Goal: Information Seeking & Learning: Learn about a topic

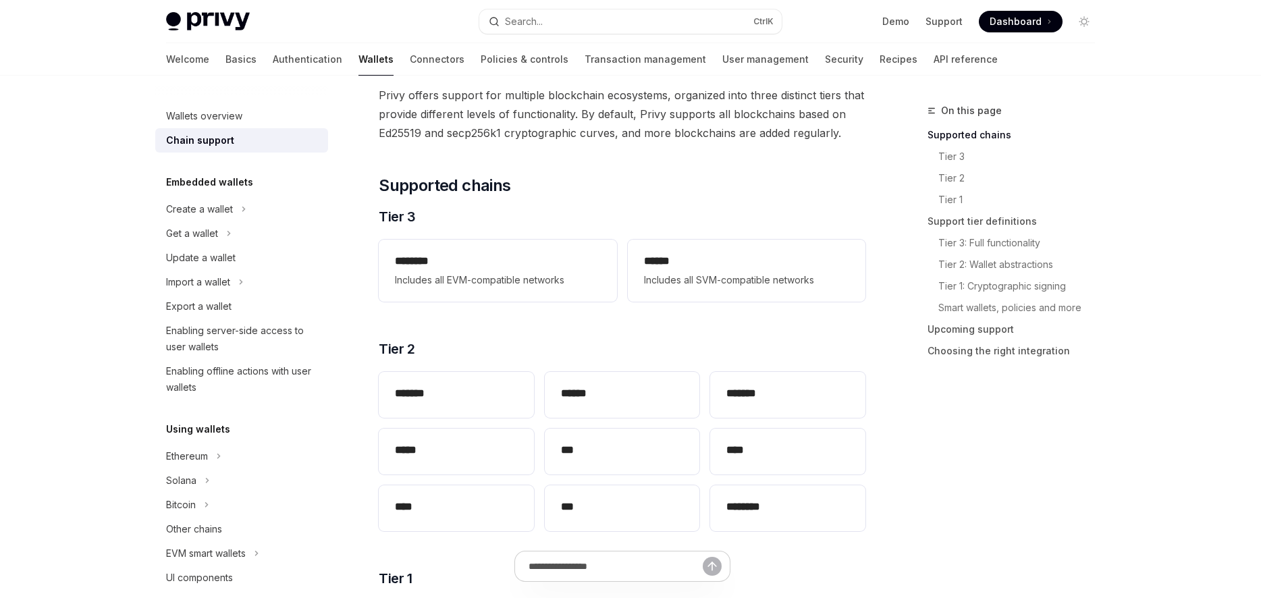
scroll to position [77, 0]
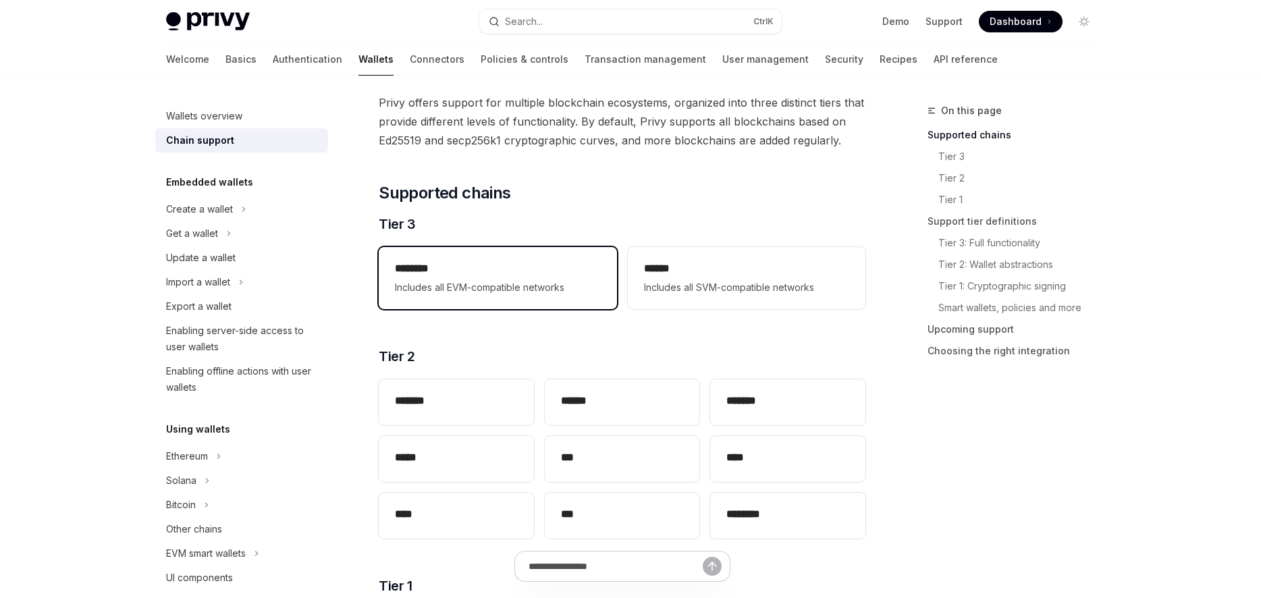
click at [471, 262] on h2 "********" at bounding box center [497, 269] width 205 height 16
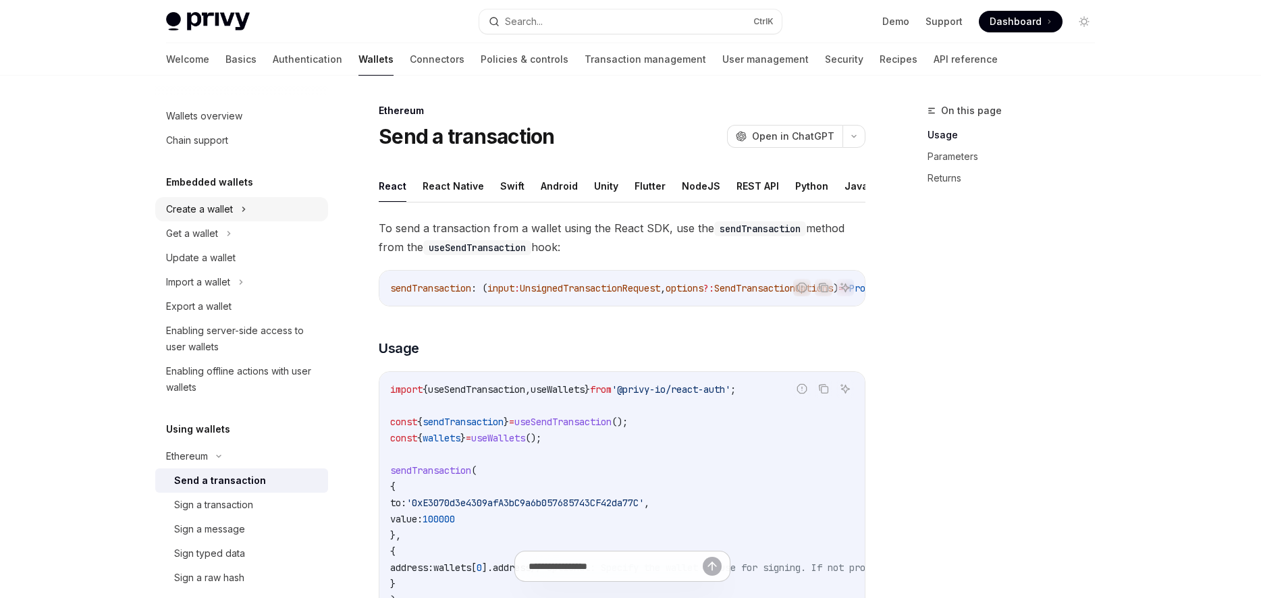
click at [211, 211] on div "Create a wallet" at bounding box center [199, 209] width 67 height 16
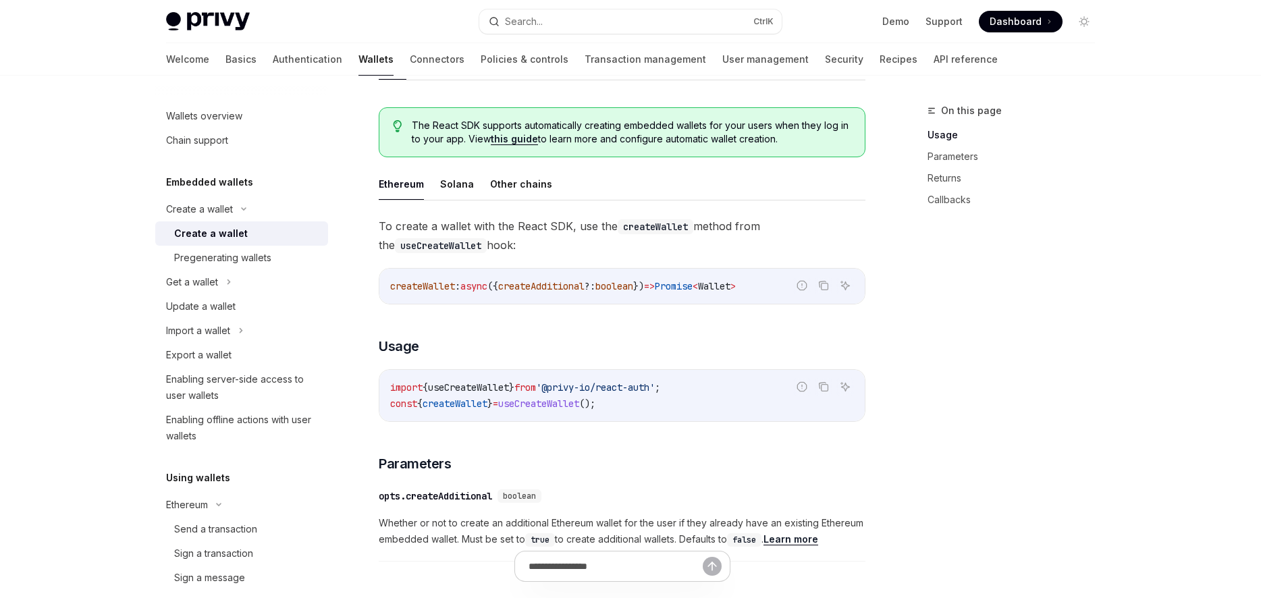
scroll to position [308, 0]
click at [459, 185] on button "Solana" at bounding box center [457, 182] width 34 height 32
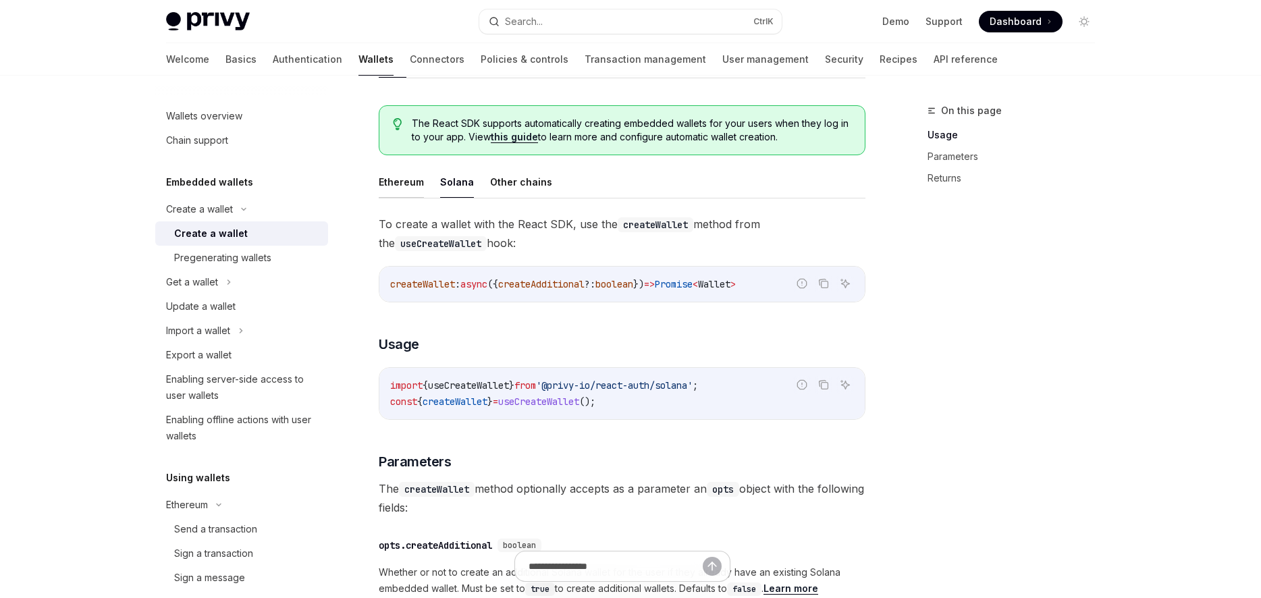
click at [411, 186] on button "Ethereum" at bounding box center [401, 182] width 45 height 32
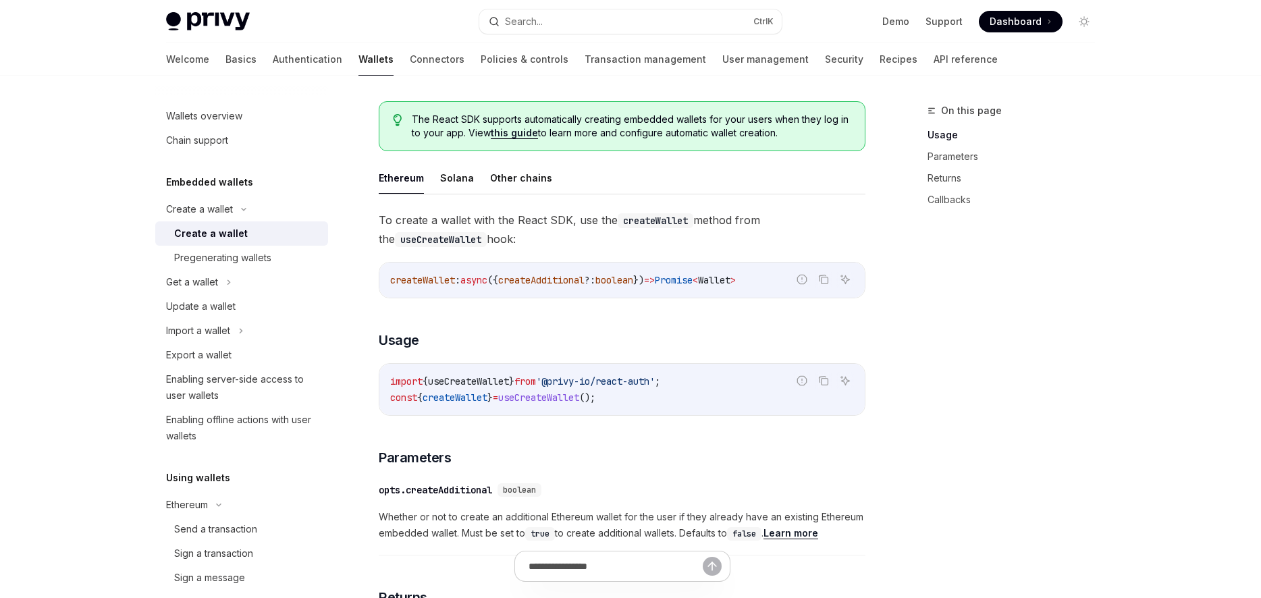
scroll to position [308, 0]
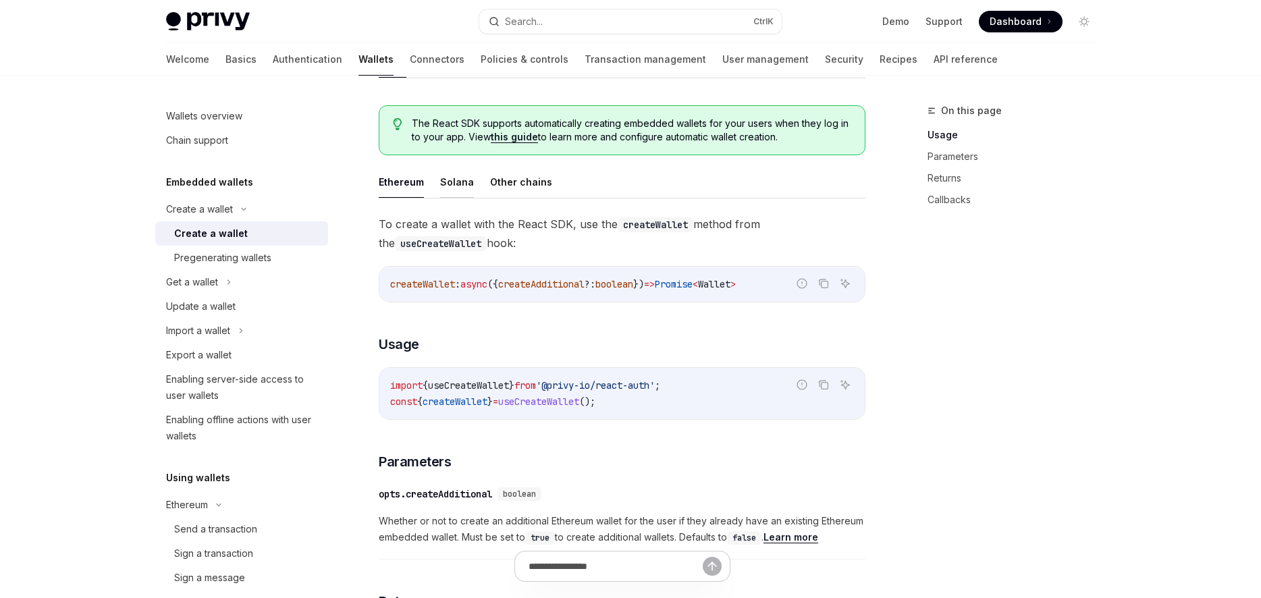
click at [456, 185] on button "Solana" at bounding box center [457, 182] width 34 height 32
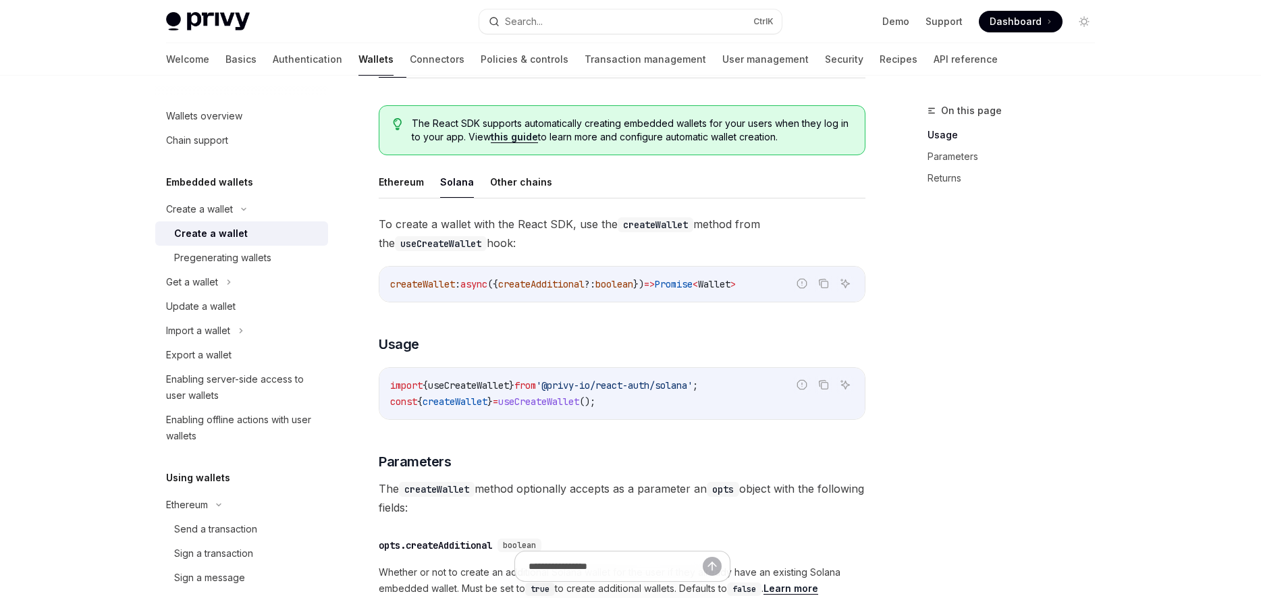
click at [517, 140] on link "this guide" at bounding box center [514, 137] width 47 height 12
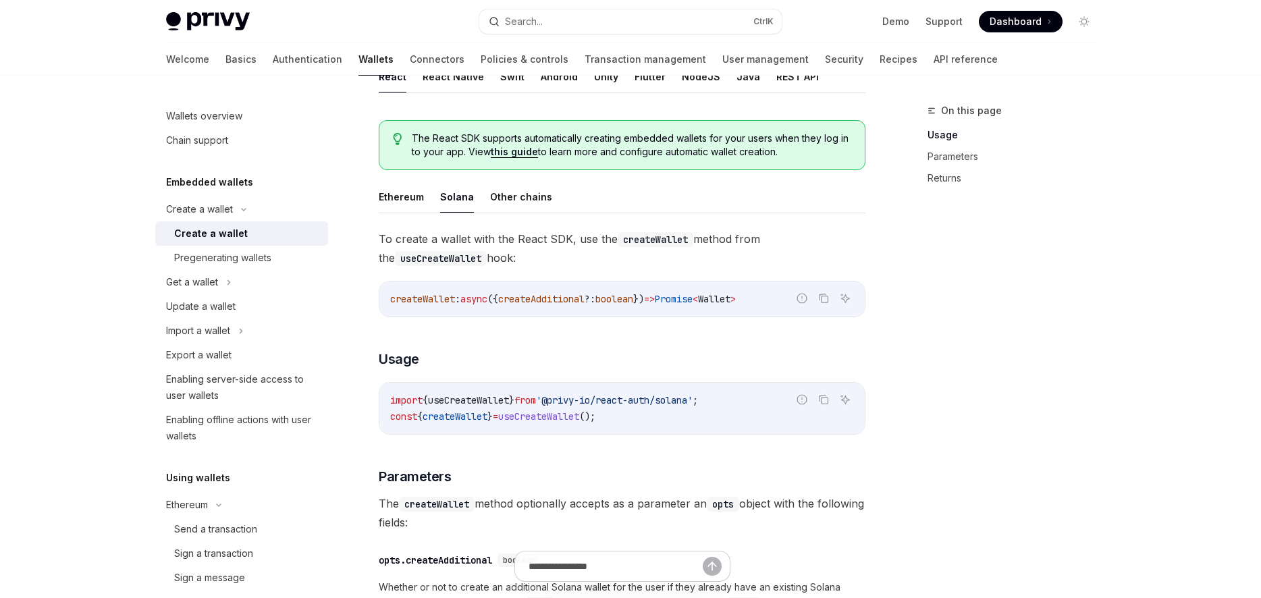
scroll to position [284, 0]
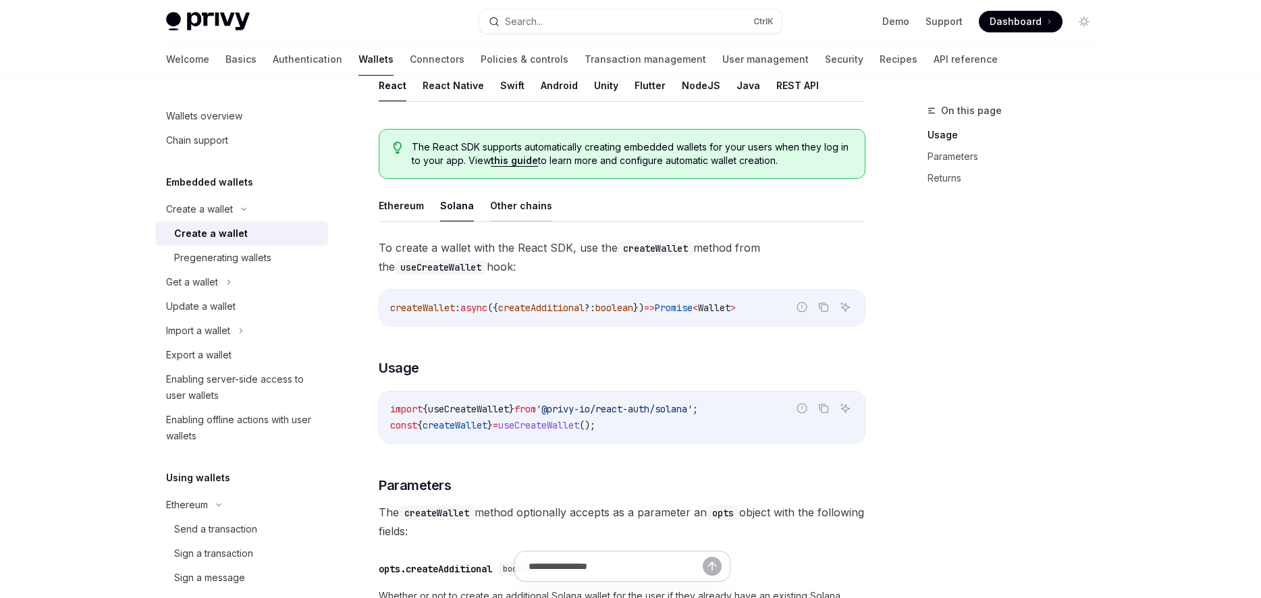
click at [513, 203] on button "Other chains" at bounding box center [521, 206] width 62 height 32
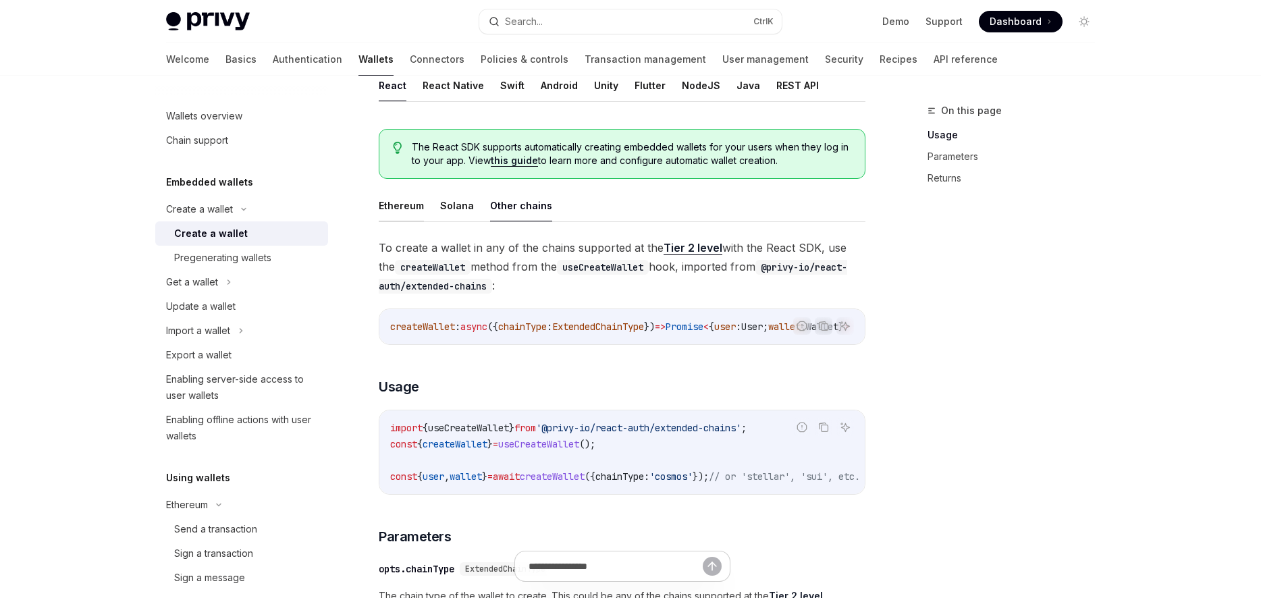
click at [417, 204] on button "Ethereum" at bounding box center [401, 206] width 45 height 32
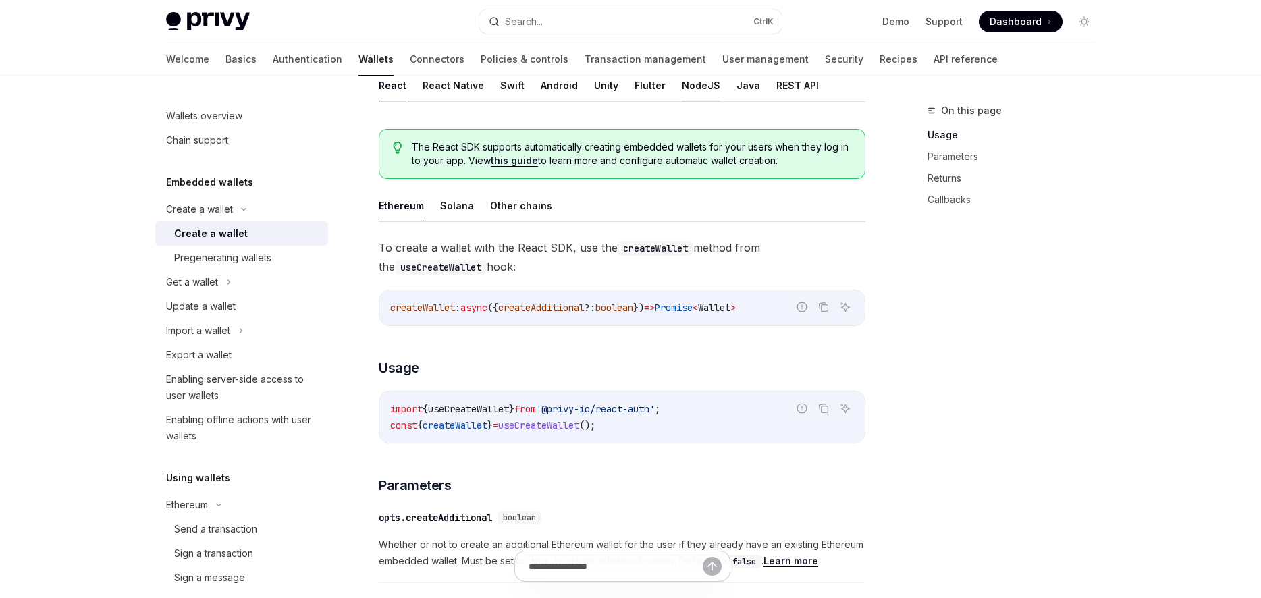
click at [694, 85] on button "NodeJS" at bounding box center [701, 86] width 38 height 32
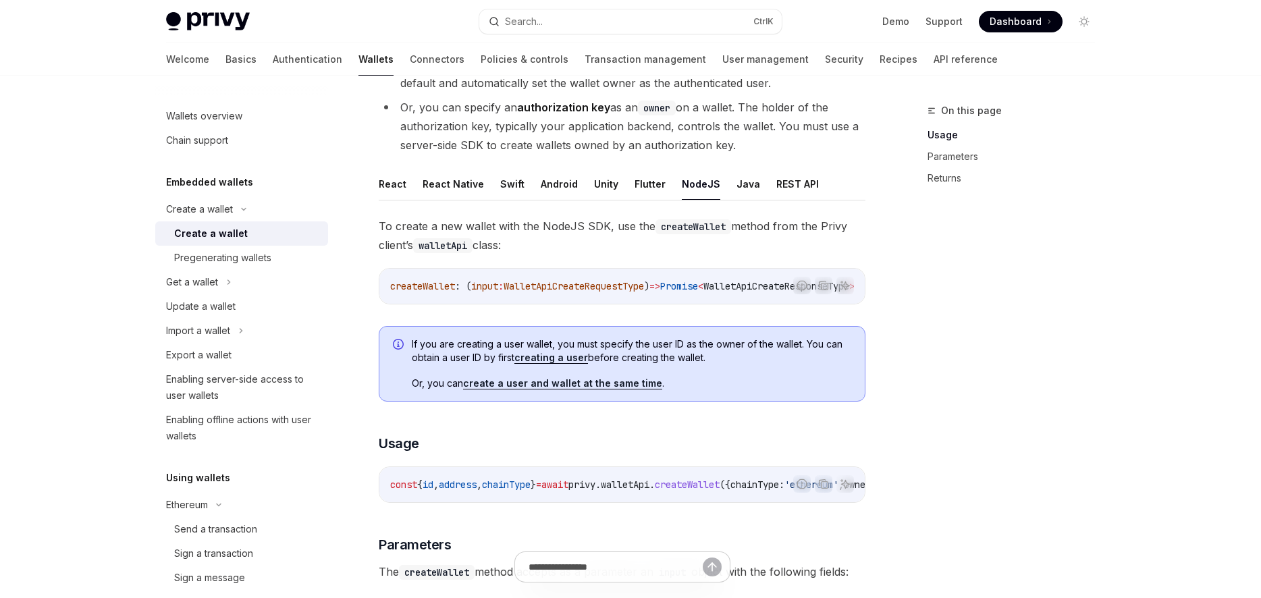
scroll to position [231, 0]
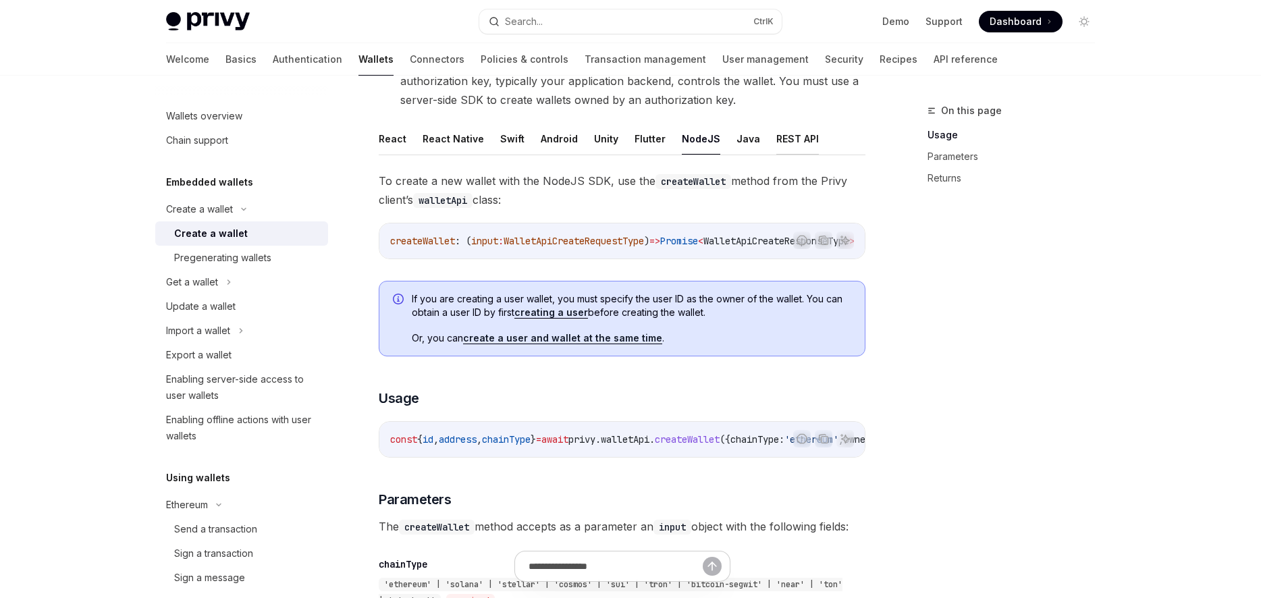
click at [795, 137] on button "REST API" at bounding box center [798, 139] width 43 height 32
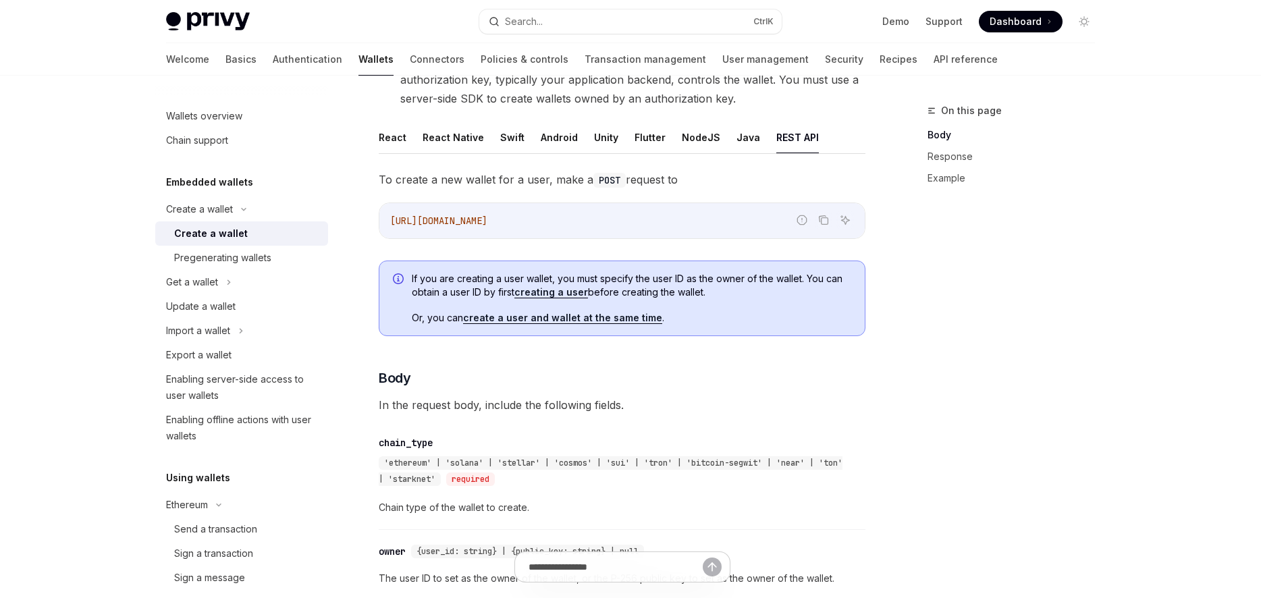
scroll to position [231, 0]
click at [737, 147] on button "Java" at bounding box center [749, 139] width 24 height 32
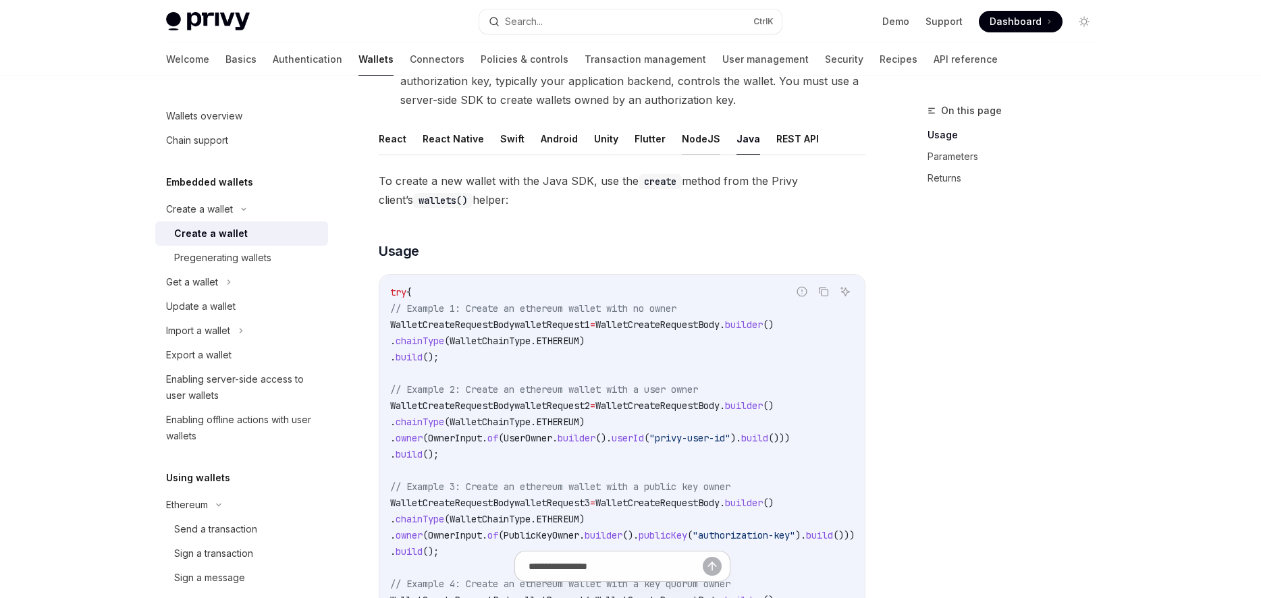
drag, startPoint x: 658, startPoint y: 142, endPoint x: 683, endPoint y: 137, distance: 25.6
click at [665, 139] on ul "React React Native Swift Android Unity Flutter NodeJS Java REST API" at bounding box center [622, 139] width 487 height 32
click at [683, 137] on button "NodeJS" at bounding box center [701, 139] width 38 height 32
type textarea "*"
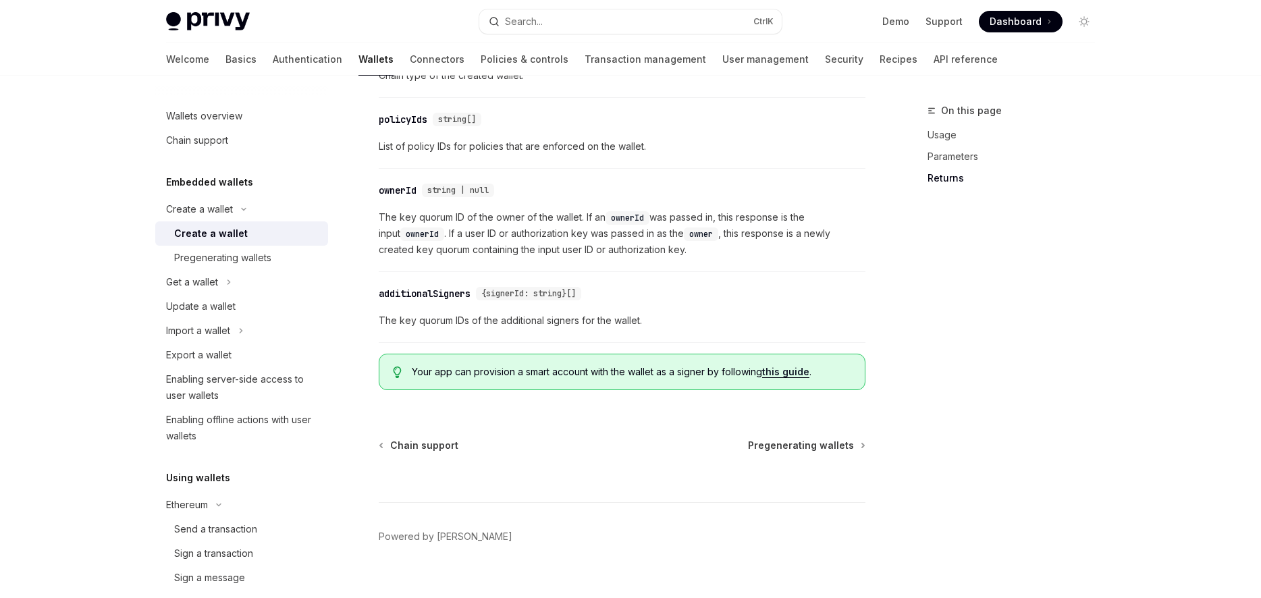
scroll to position [1561, 0]
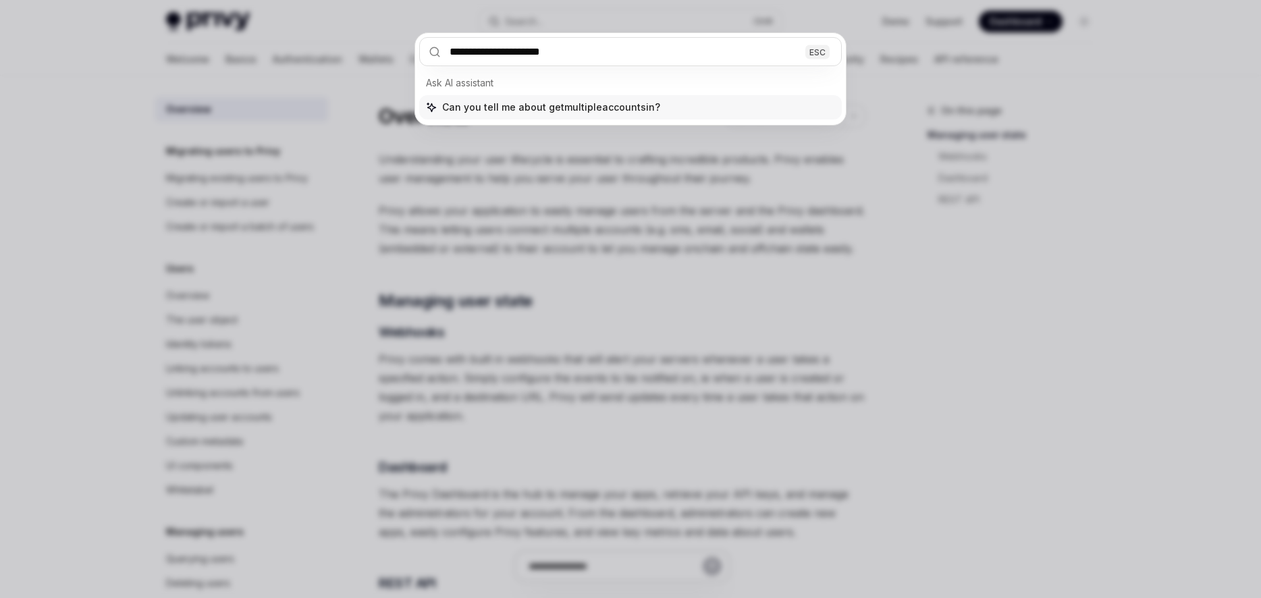
type input "**********"
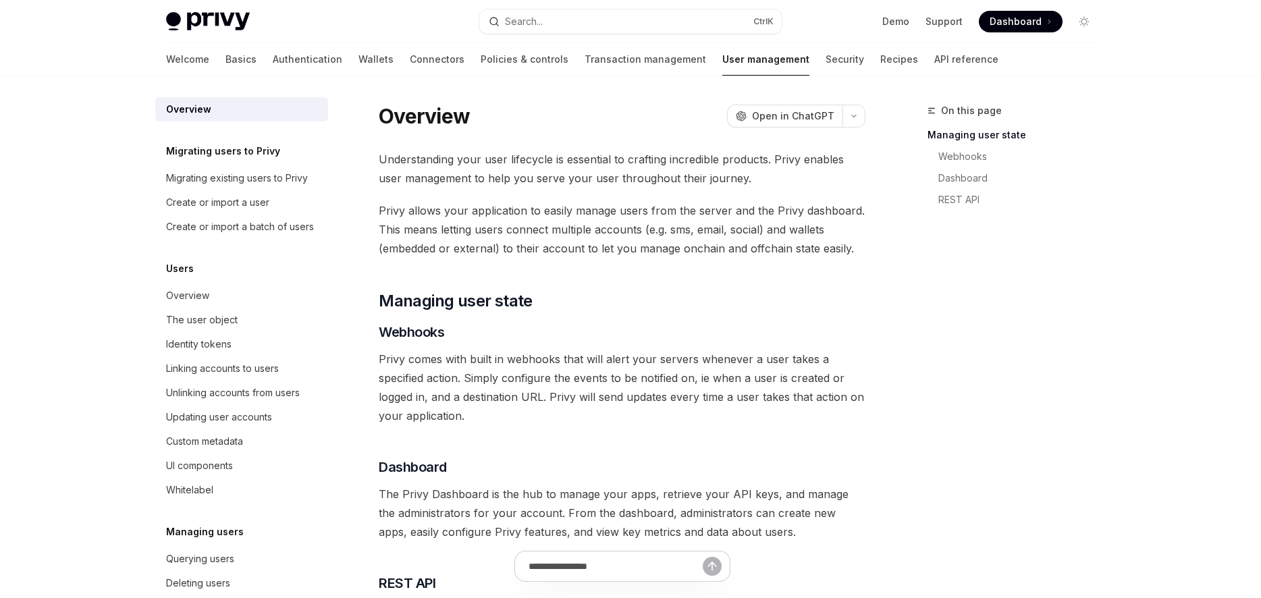
type textarea "*"
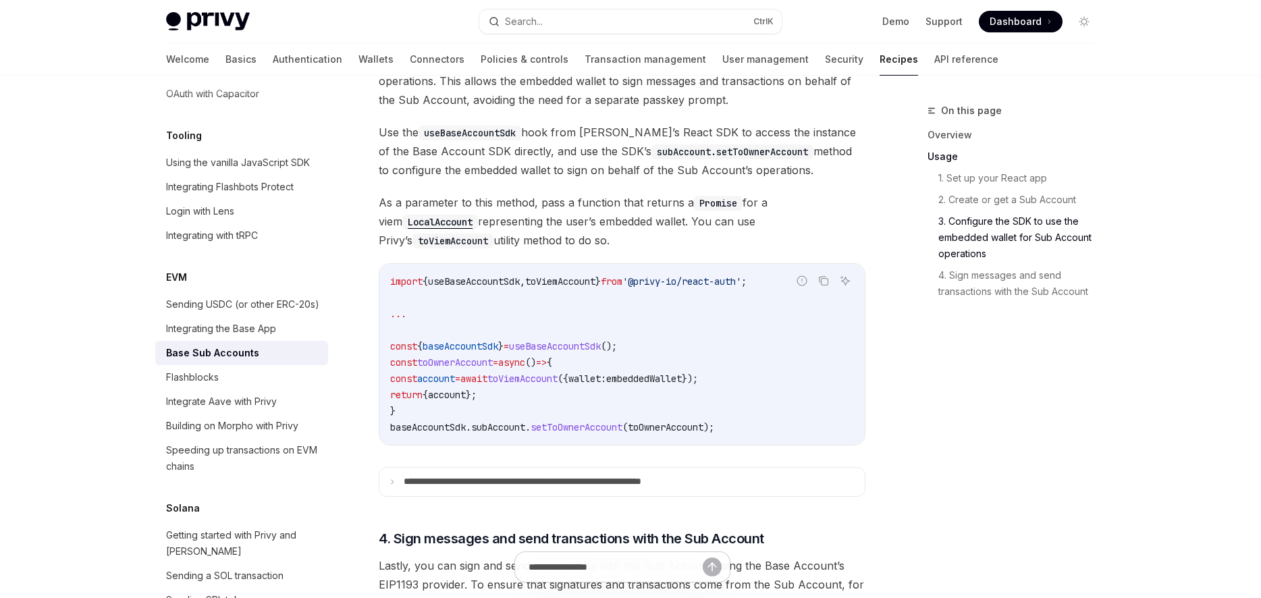
scroll to position [2570, 0]
